Goal: Check status: Check status

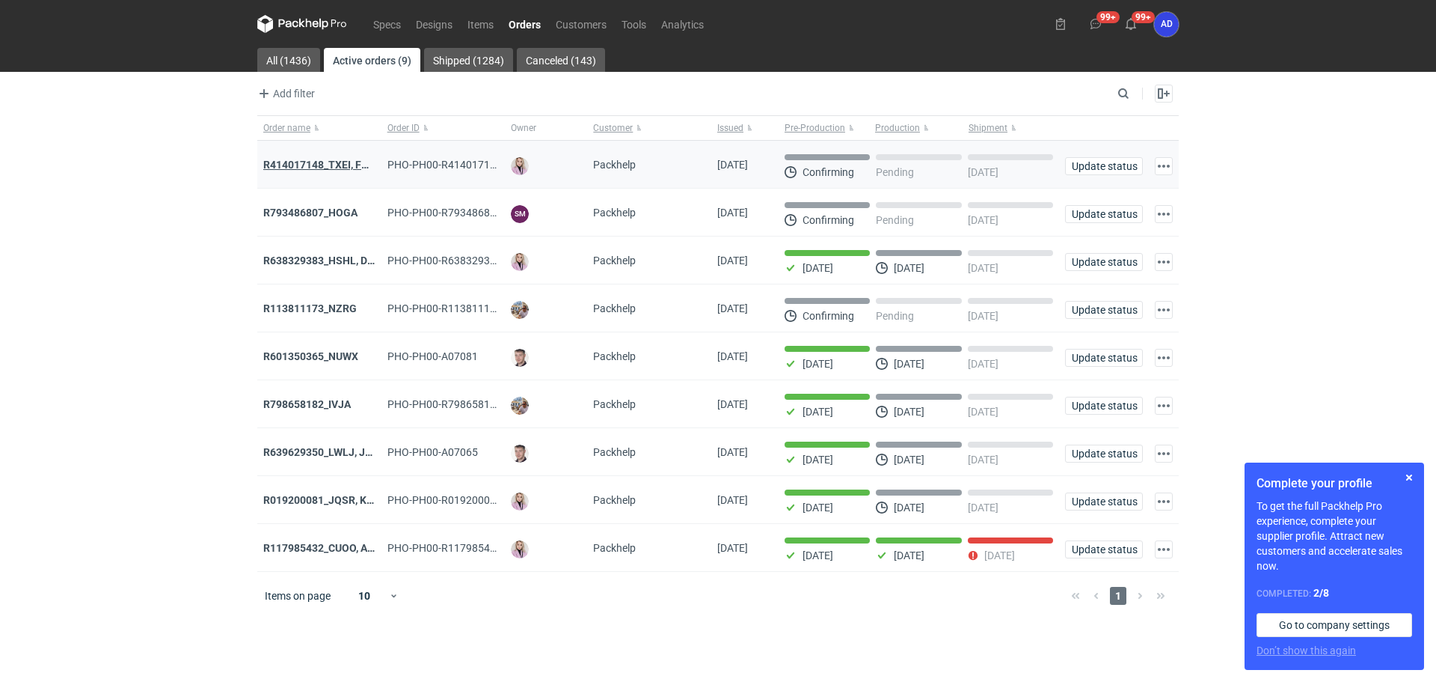
click at [352, 165] on strong "R414017148_TXEI, FODU, EARC" at bounding box center [338, 165] width 150 height 12
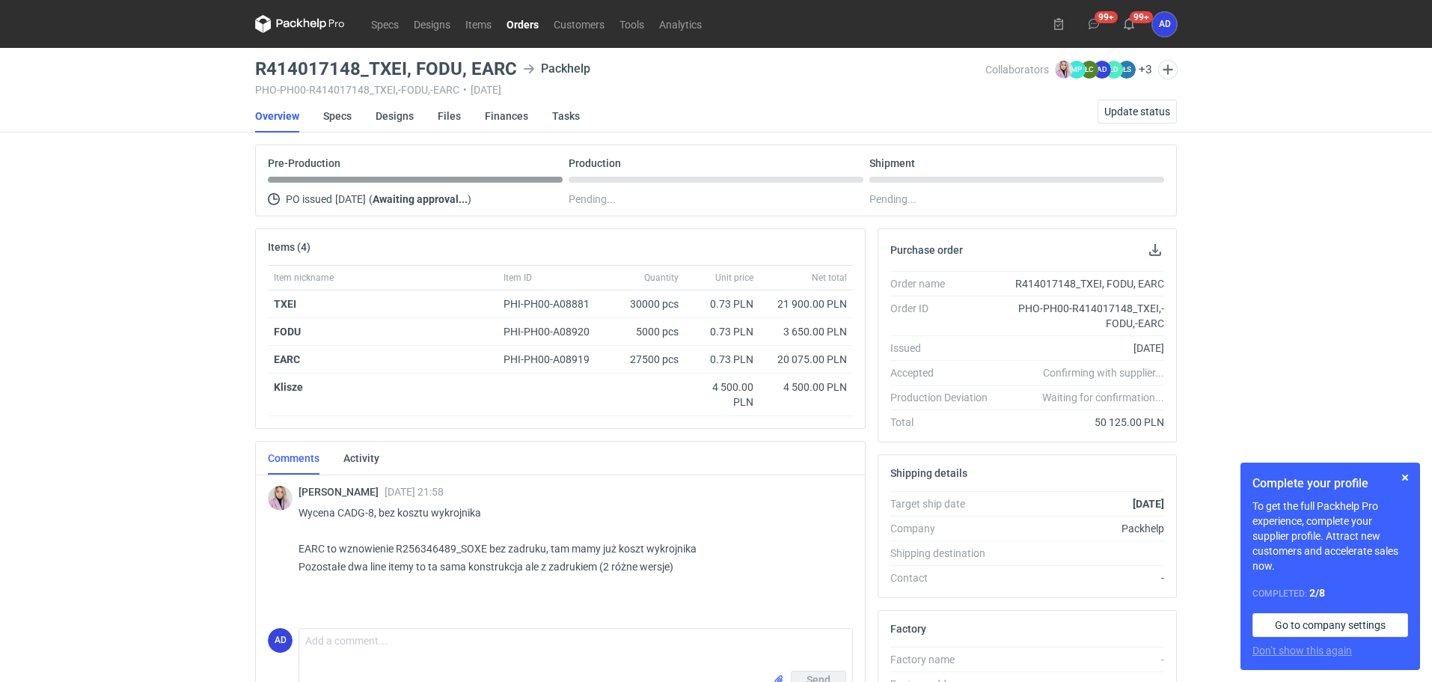
click at [517, 30] on link "Orders" at bounding box center [522, 24] width 47 height 18
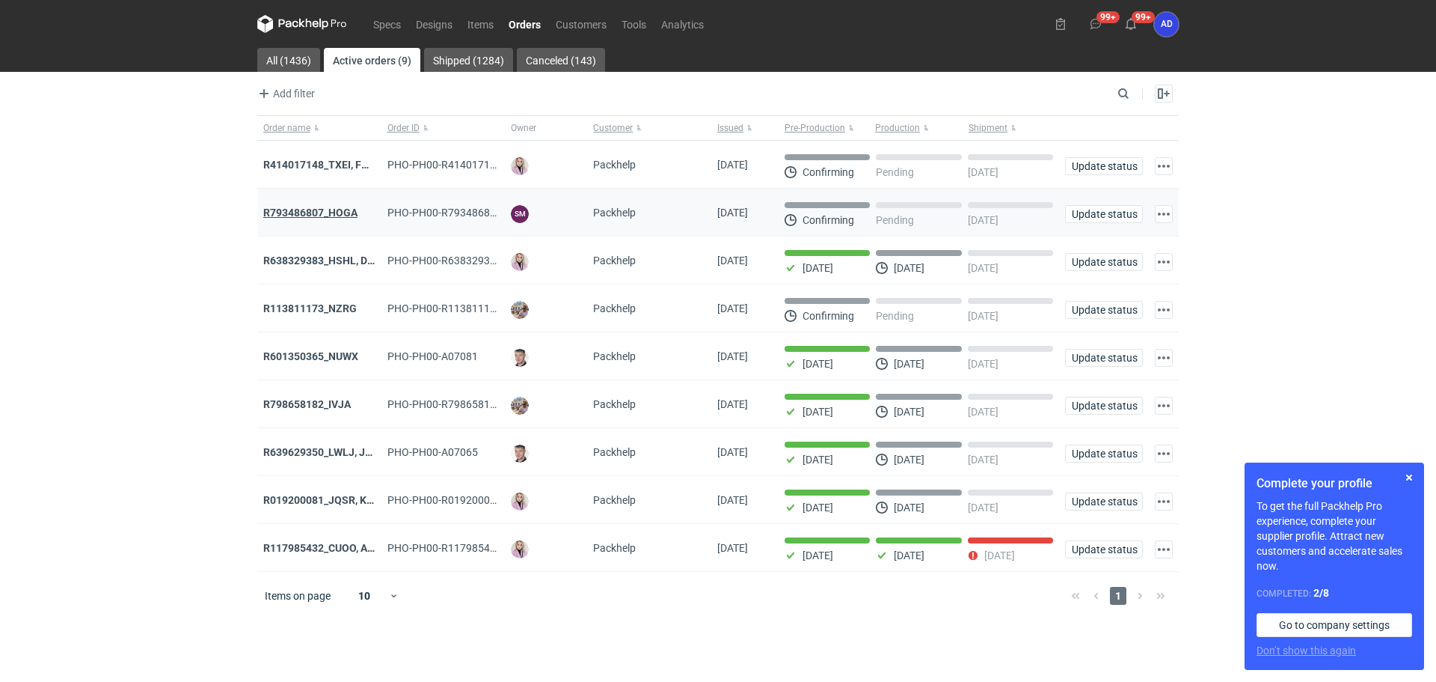
click at [319, 215] on strong "R793486807_HOGA" at bounding box center [310, 212] width 94 height 12
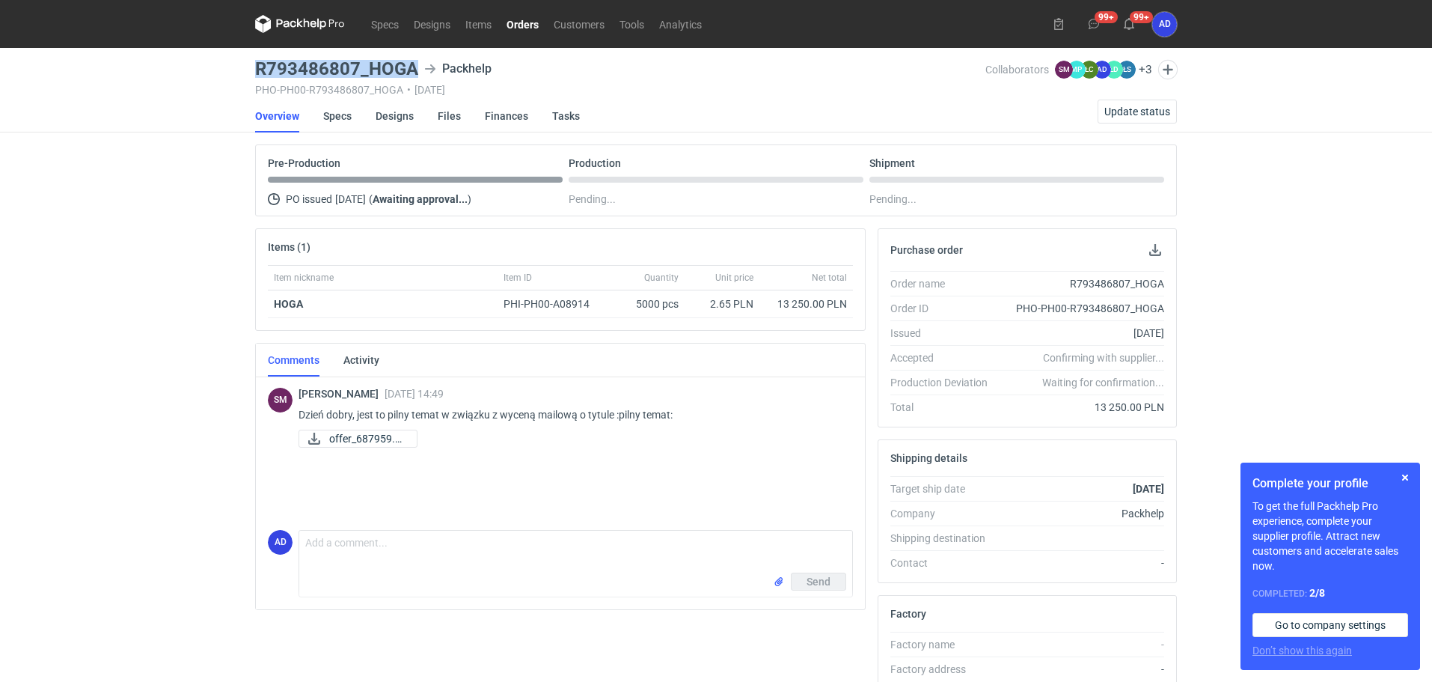
drag, startPoint x: 419, startPoint y: 67, endPoint x: 247, endPoint y: 73, distance: 172.2
click at [247, 73] on div "Specs Designs Items Orders Customers Tools Analytics 99+ 99+ AD [PERSON_NAME] […" at bounding box center [716, 341] width 1432 height 682
copy h3 "R793486807_HOGA"
click at [439, 161] on div "Pre-Production" at bounding box center [415, 169] width 295 height 25
drag, startPoint x: 419, startPoint y: 72, endPoint x: 251, endPoint y: 70, distance: 168.3
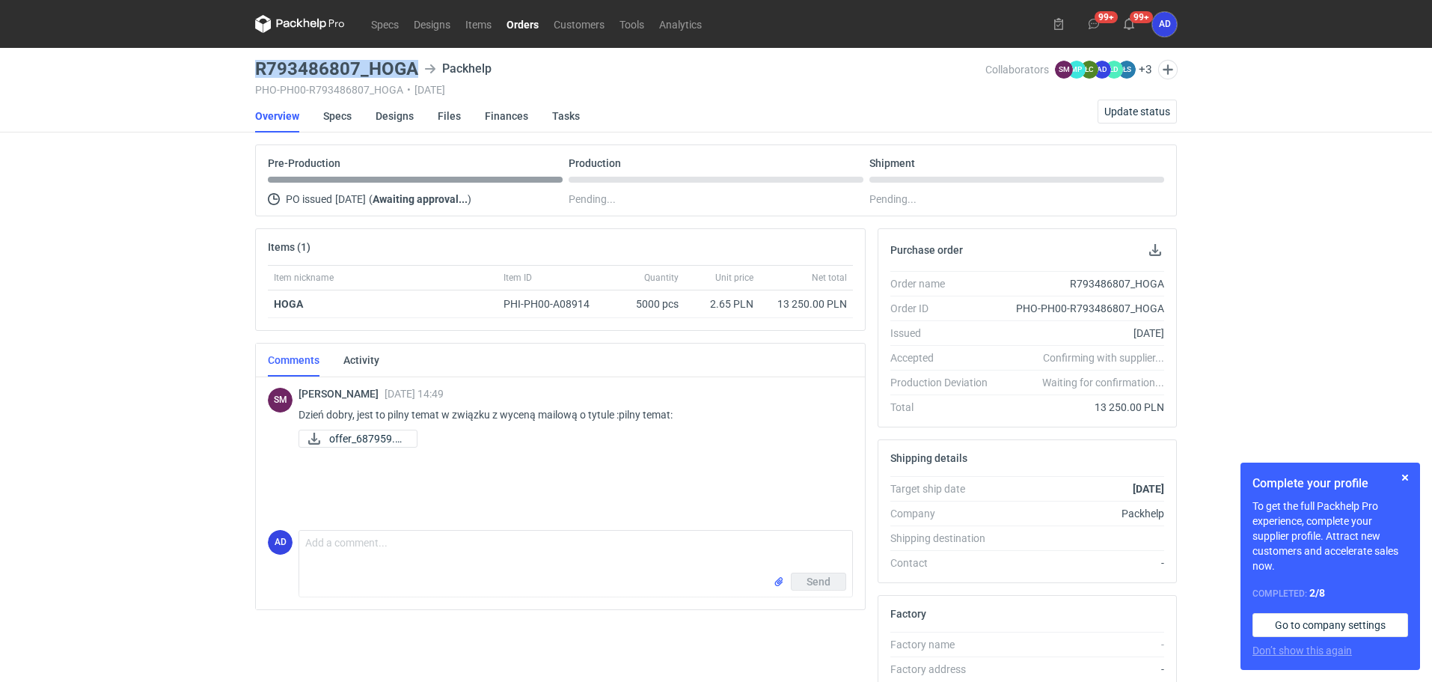
click at [251, 70] on main "R793486807_HOGA Packhelp PHO-PH00-R793486807_HOGA • [DATE] Collaborators SM [PE…" at bounding box center [716, 504] width 934 height 913
copy h3 "R793486807_HOGA"
click at [532, 27] on link "Orders" at bounding box center [522, 24] width 47 height 18
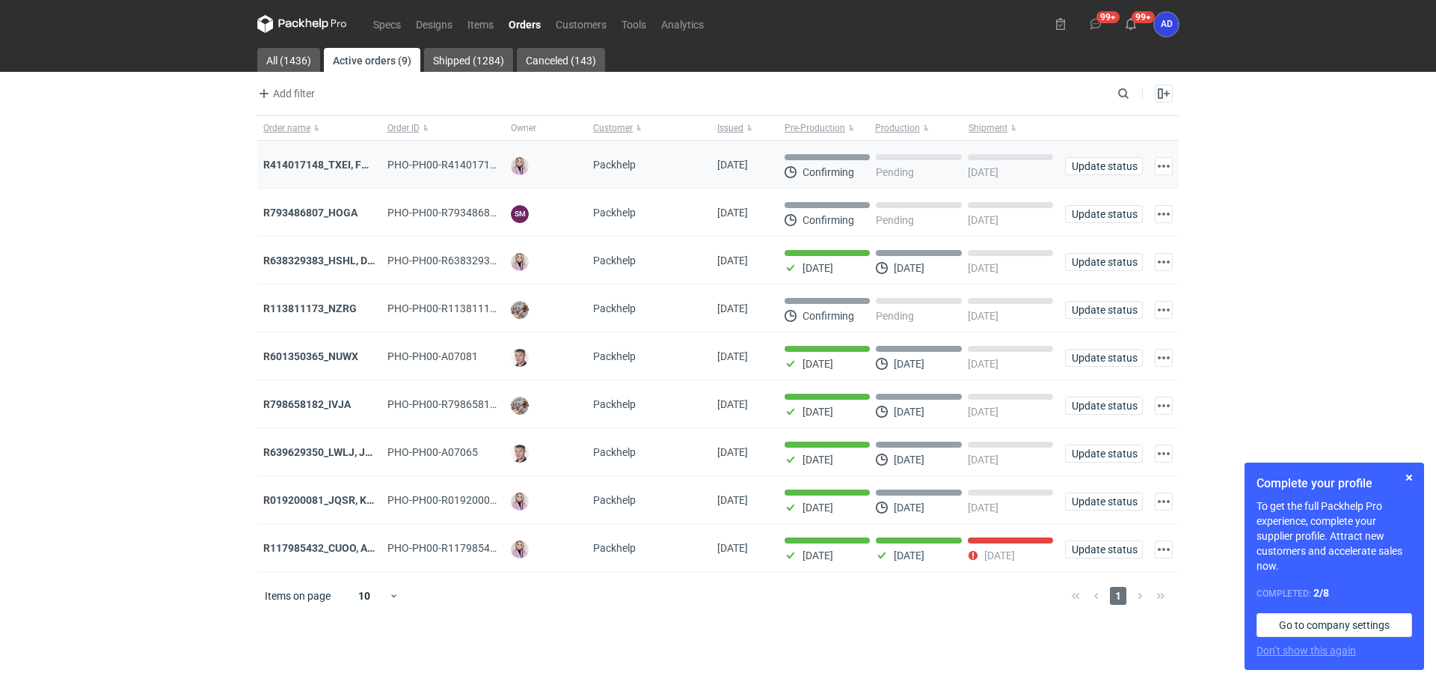
click at [336, 172] on div "R414017148_TXEI, FODU, EARC" at bounding box center [319, 164] width 112 height 15
click at [328, 168] on strong "R414017148_TXEI, FODU, EARC" at bounding box center [338, 165] width 150 height 12
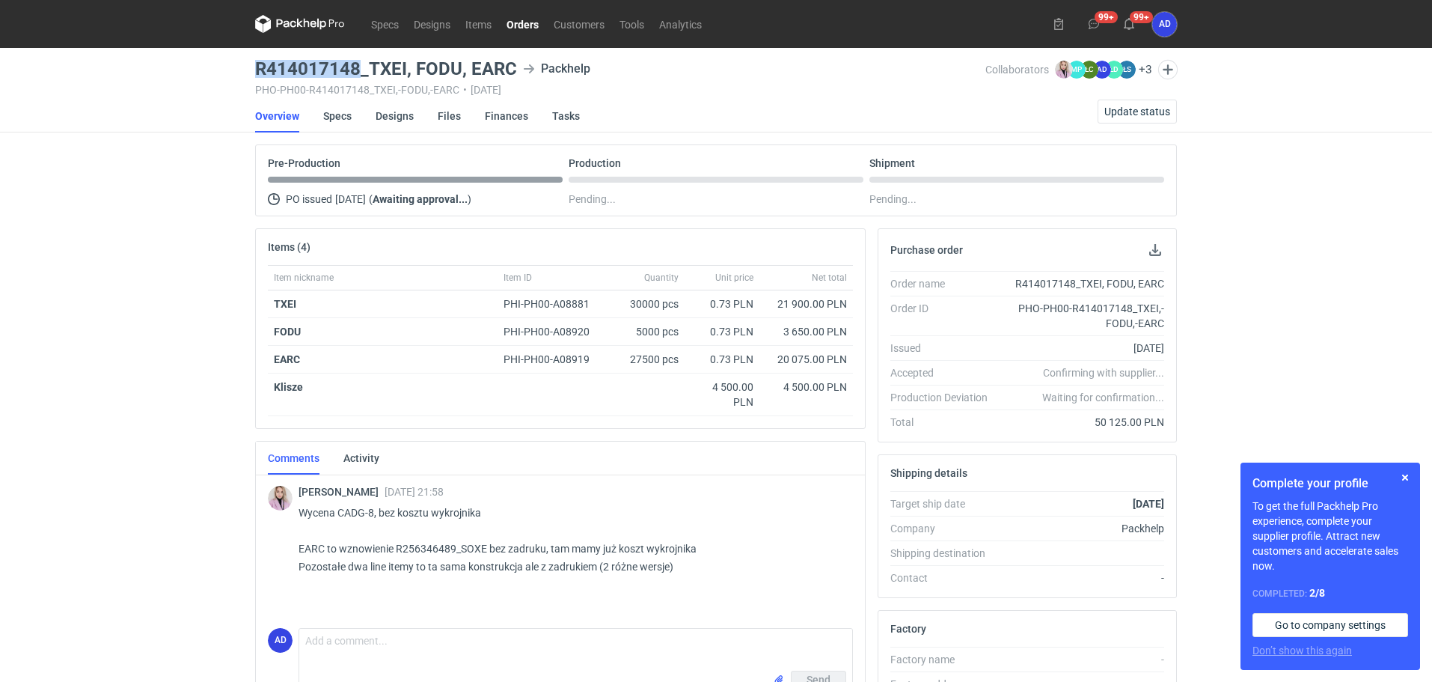
drag, startPoint x: 358, startPoint y: 65, endPoint x: 255, endPoint y: 65, distance: 102.5
click at [255, 65] on h3 "R414017148_TXEI, FODU, EARC" at bounding box center [386, 69] width 262 height 18
copy h3 "R414017148"
drag, startPoint x: 512, startPoint y: 68, endPoint x: 260, endPoint y: 68, distance: 252.9
click at [260, 68] on h3 "R414017148_TXEI, FODU, EARC" at bounding box center [386, 69] width 262 height 18
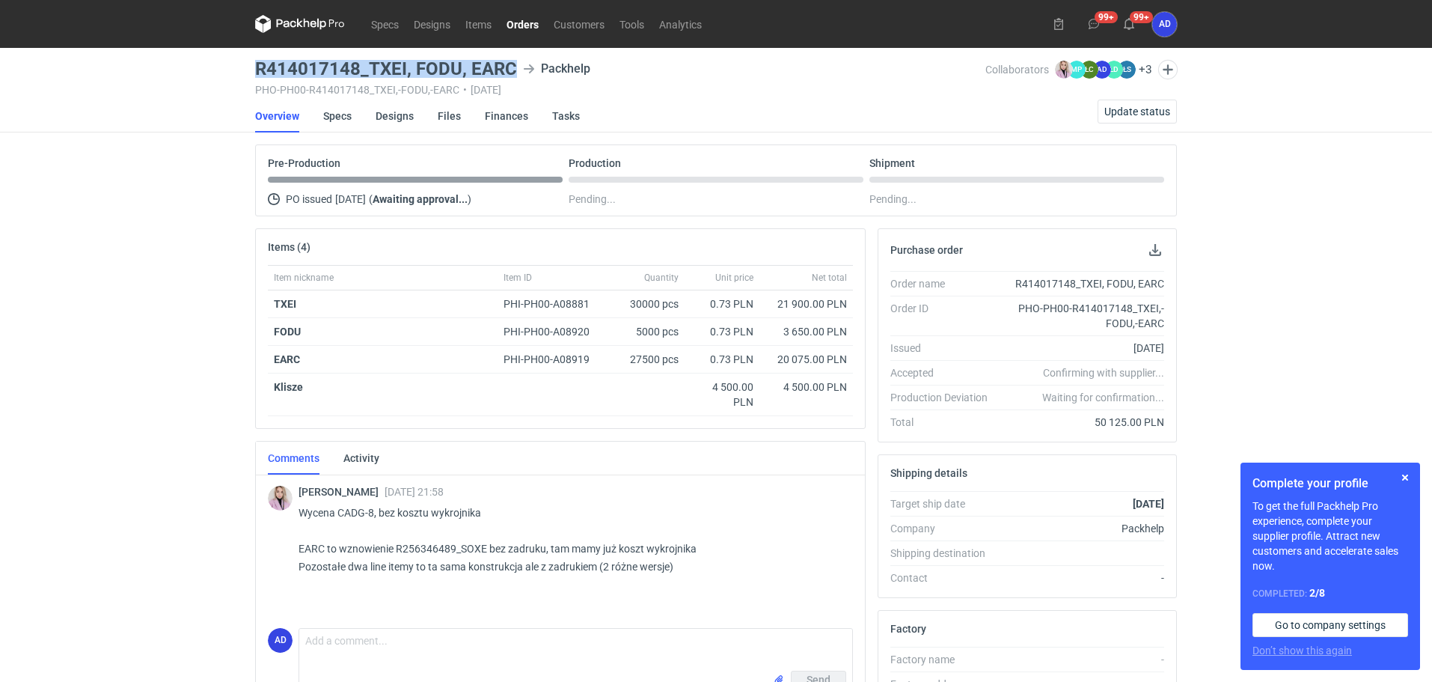
copy h3 "R414017148_TXEI, FODU, EARC"
click at [533, 27] on link "Orders" at bounding box center [522, 24] width 47 height 18
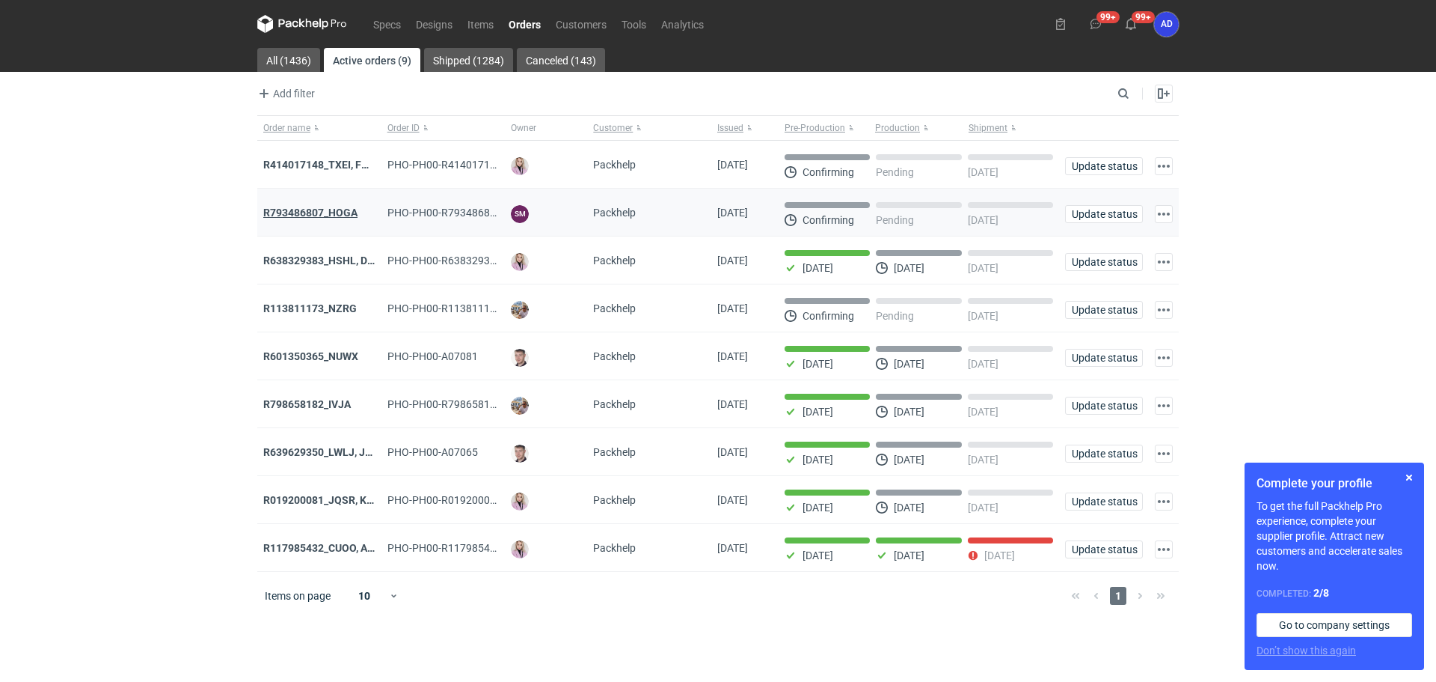
click at [328, 213] on strong "R793486807_HOGA" at bounding box center [310, 212] width 94 height 12
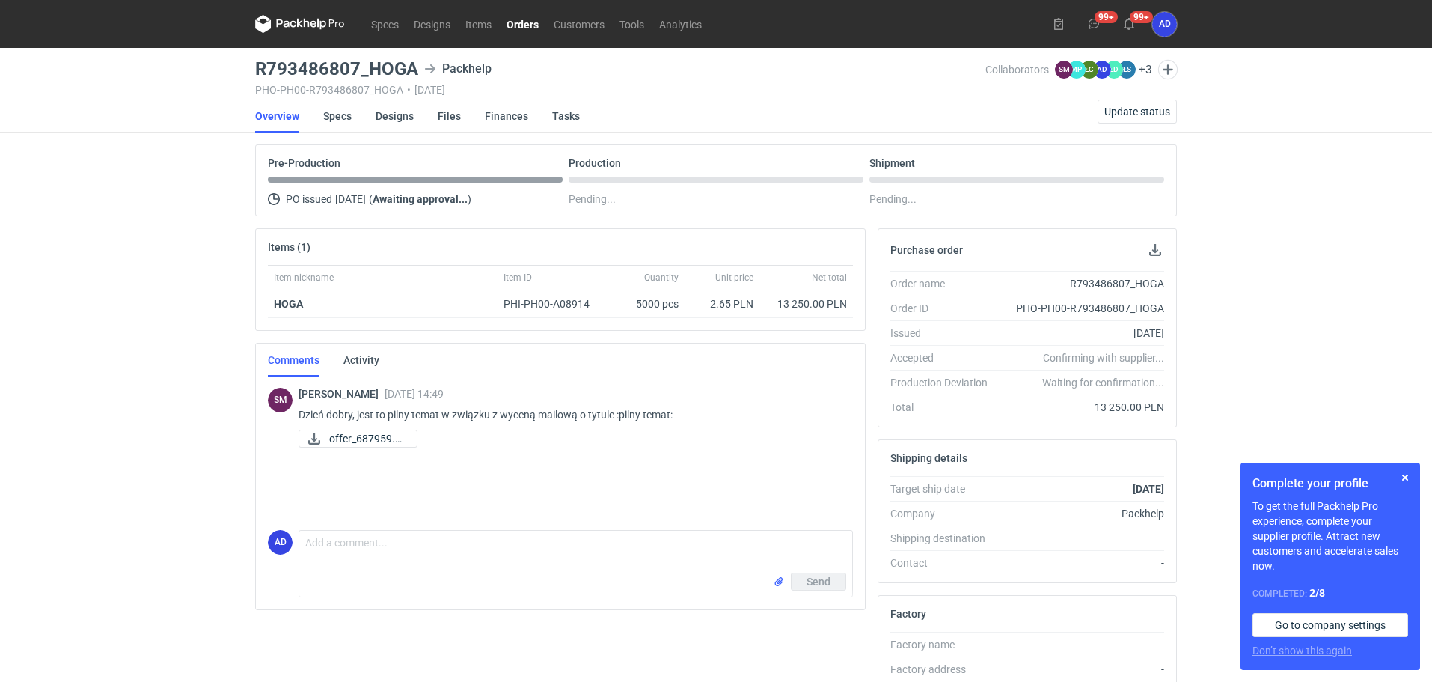
click at [516, 31] on link "Orders" at bounding box center [522, 24] width 47 height 18
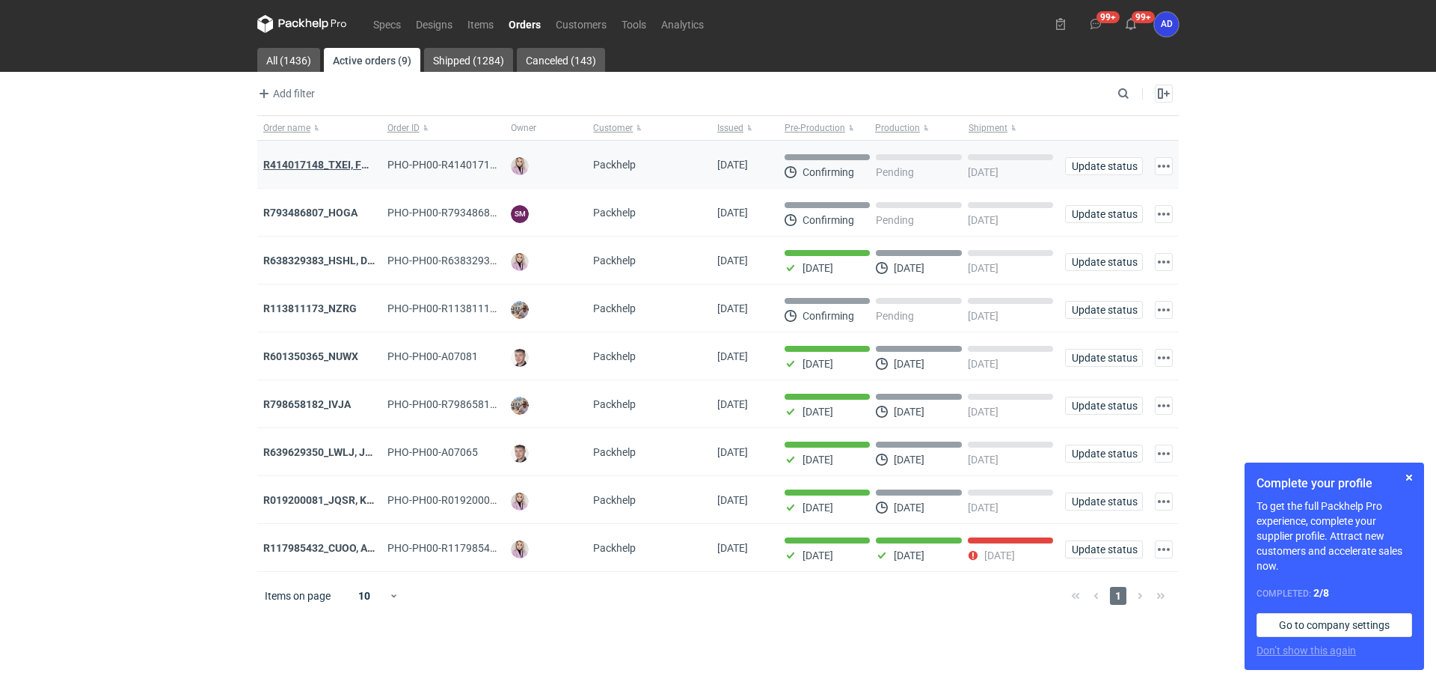
click at [336, 165] on strong "R414017148_TXEI, FODU, EARC" at bounding box center [338, 165] width 150 height 12
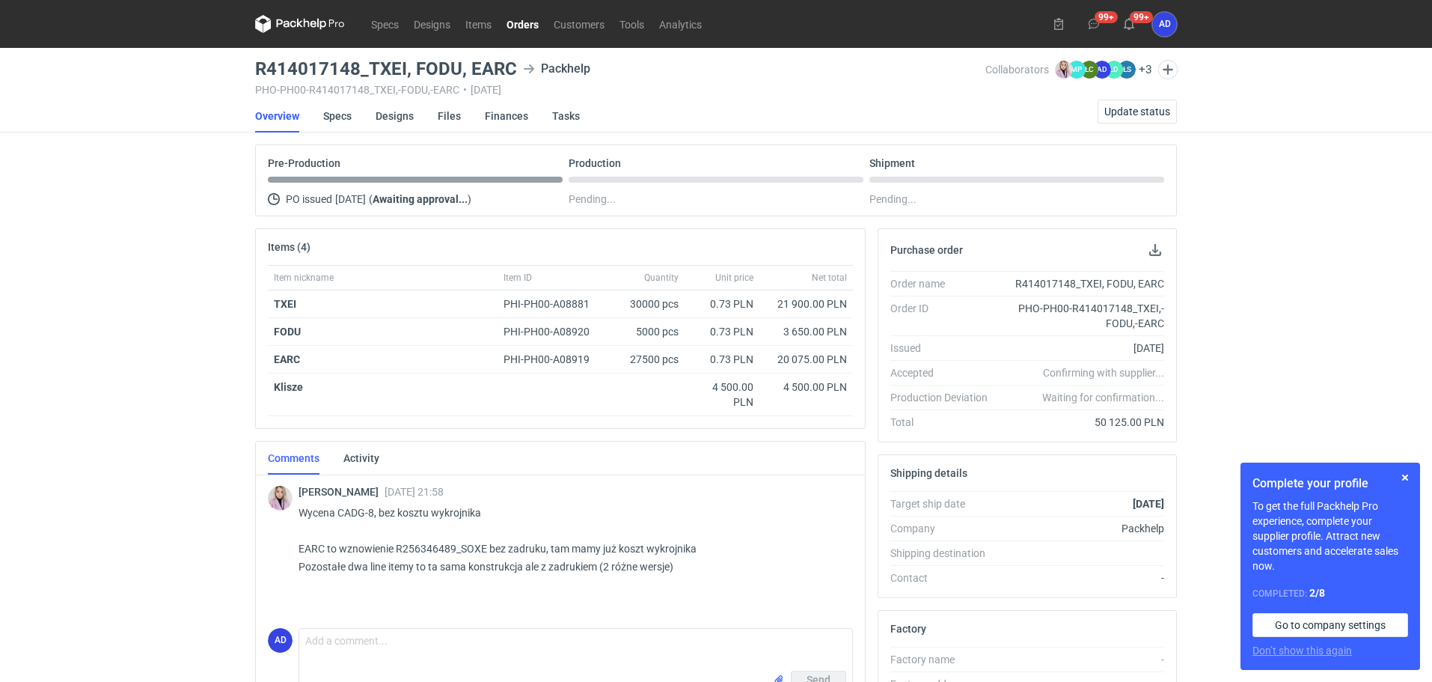
click at [529, 23] on link "Orders" at bounding box center [522, 24] width 47 height 18
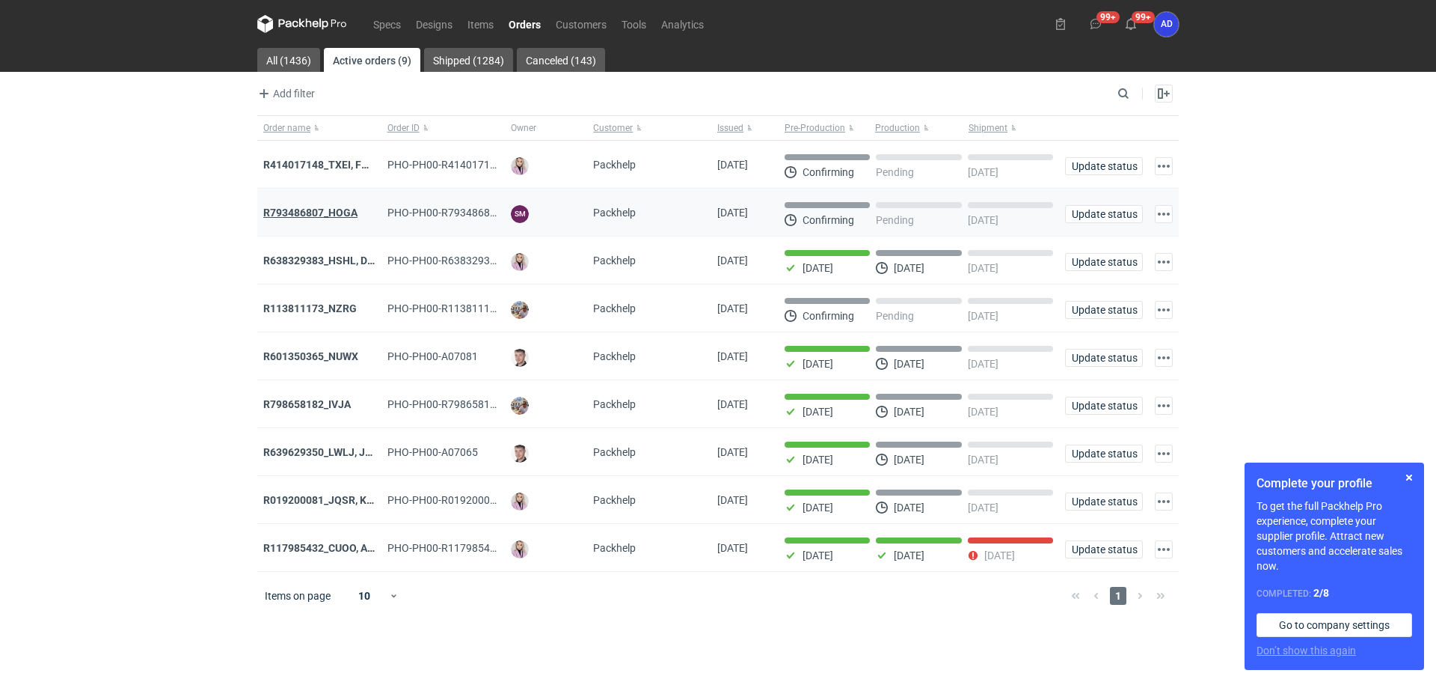
click at [329, 209] on strong "R793486807_HOGA" at bounding box center [310, 212] width 94 height 12
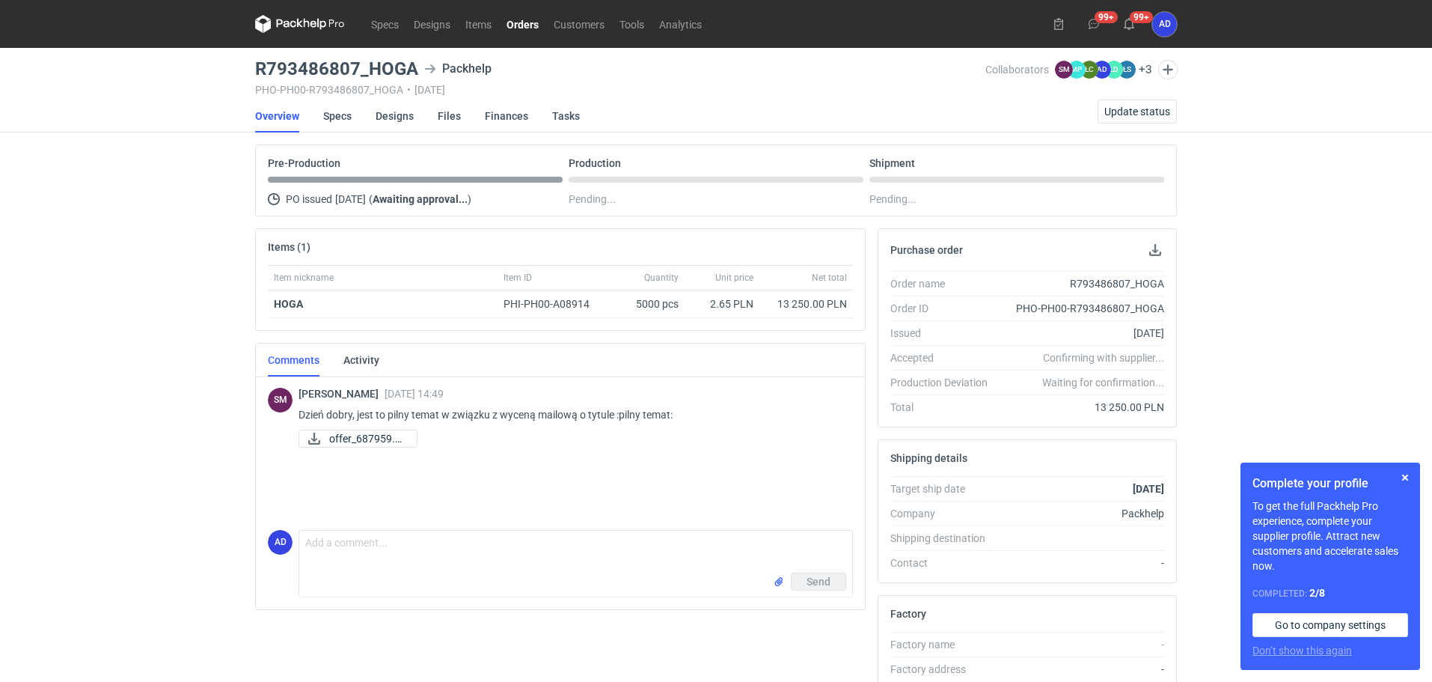
click at [532, 28] on link "Orders" at bounding box center [522, 24] width 47 height 18
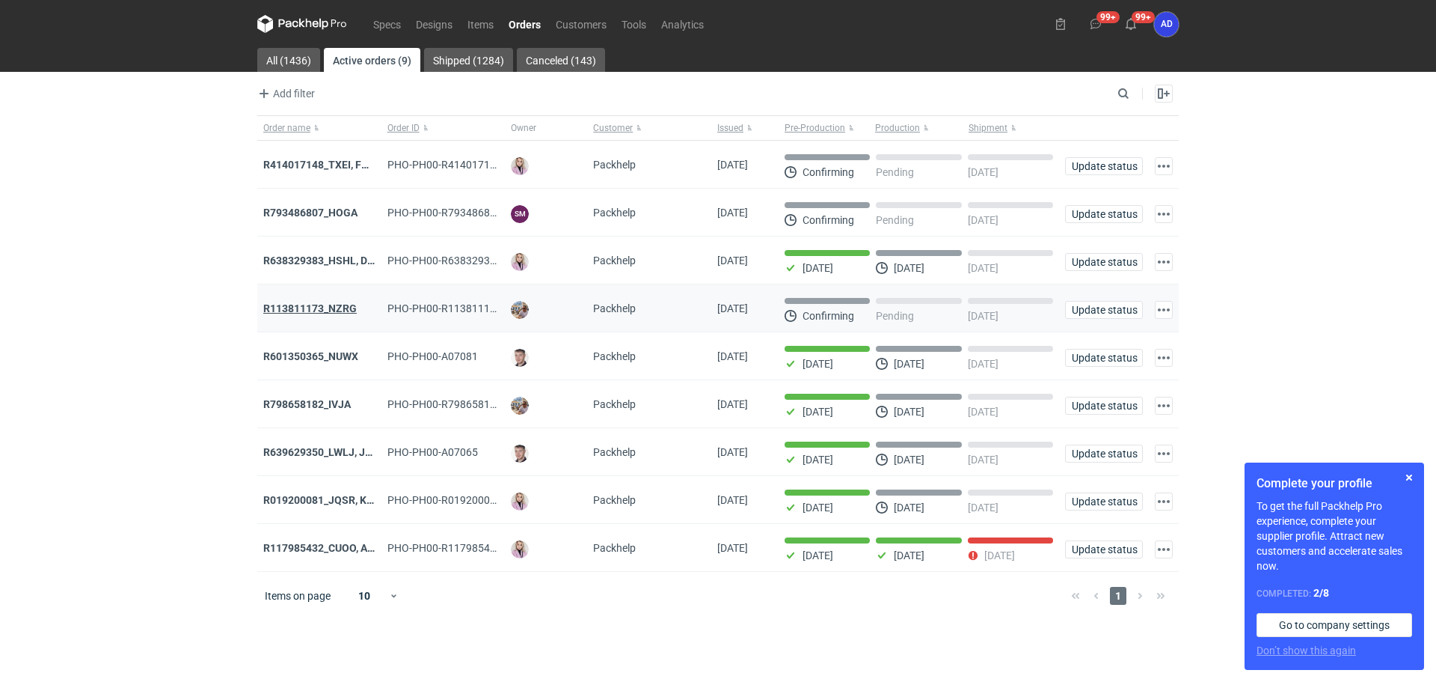
click at [332, 314] on strong "R113811173_NZRG" at bounding box center [310, 308] width 94 height 12
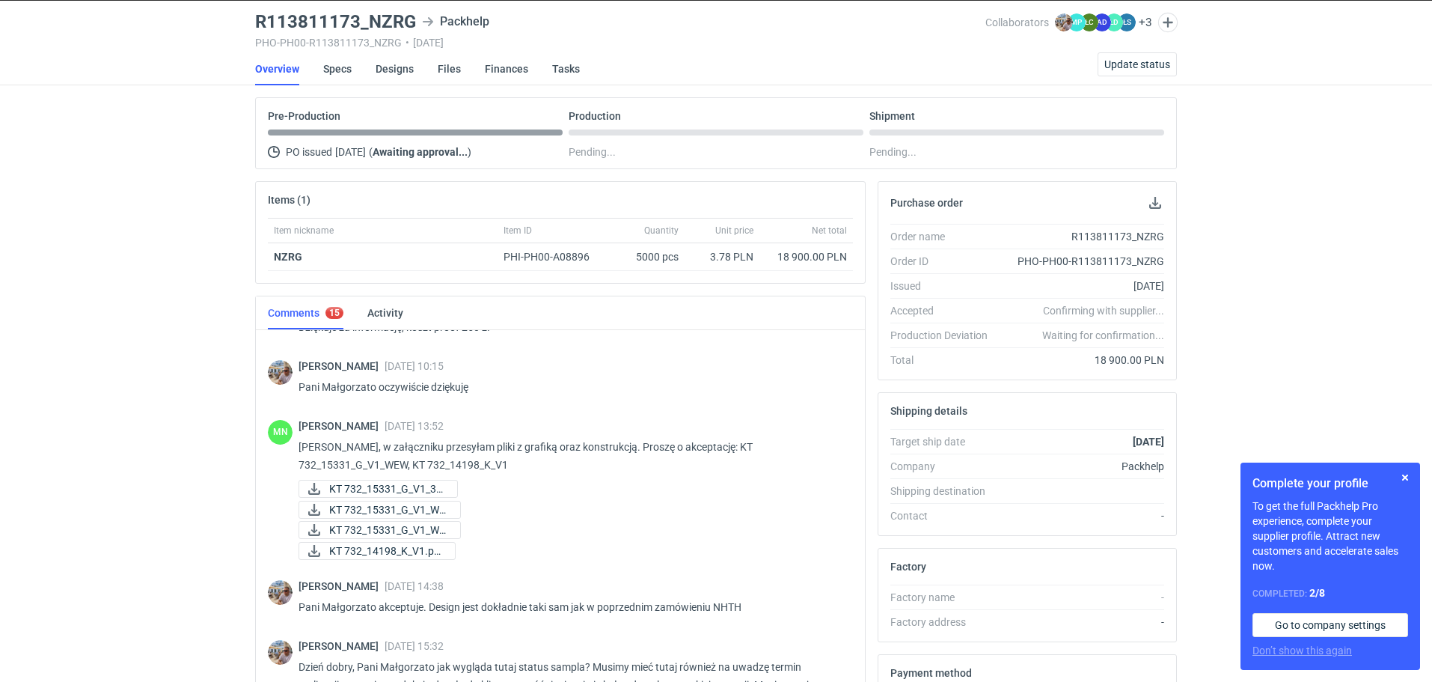
scroll to position [892, 0]
